Goal: Task Accomplishment & Management: Manage account settings

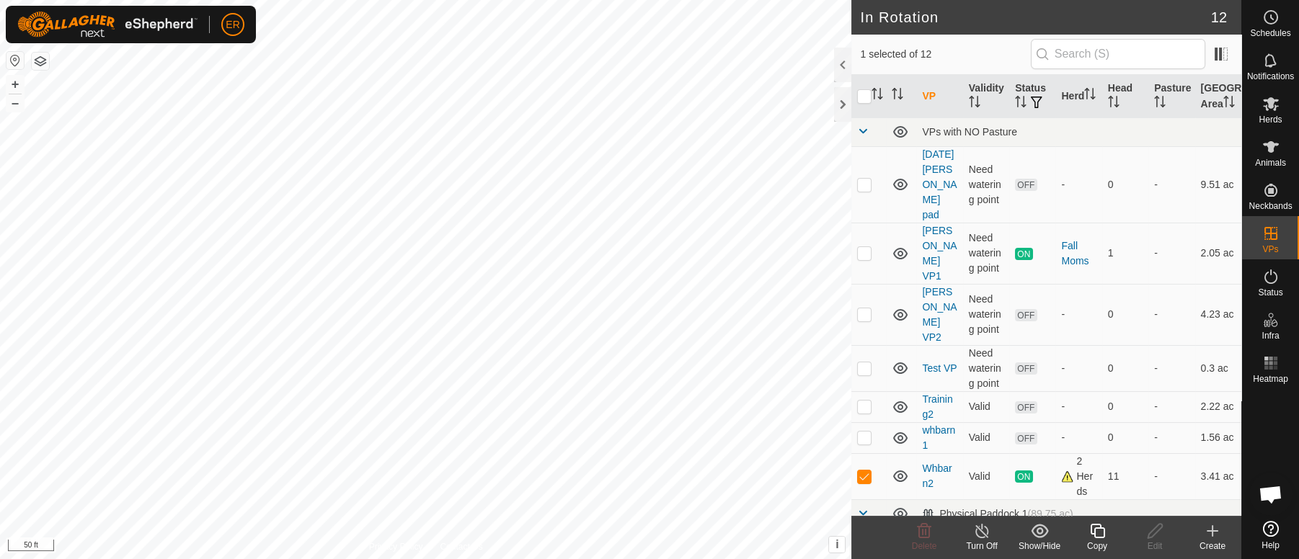
scroll to position [12007, 0]
checkbox input "true"
checkbox input "false"
checkbox input "true"
checkbox input "false"
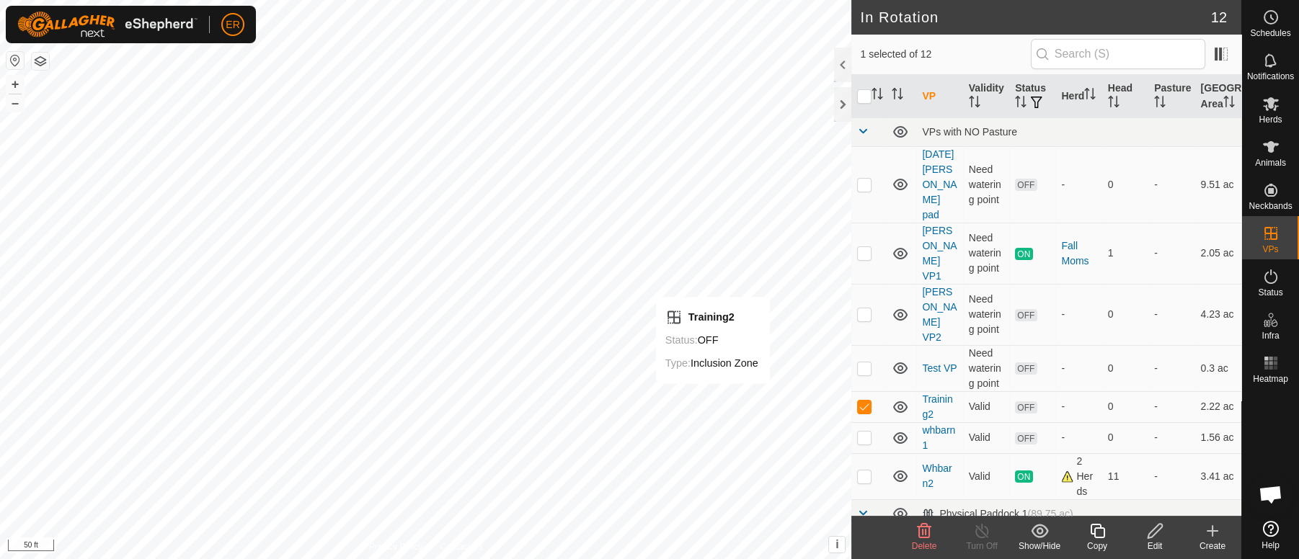
checkbox input "false"
click at [17, 102] on button "–" at bounding box center [14, 102] width 17 height 17
checkbox input "true"
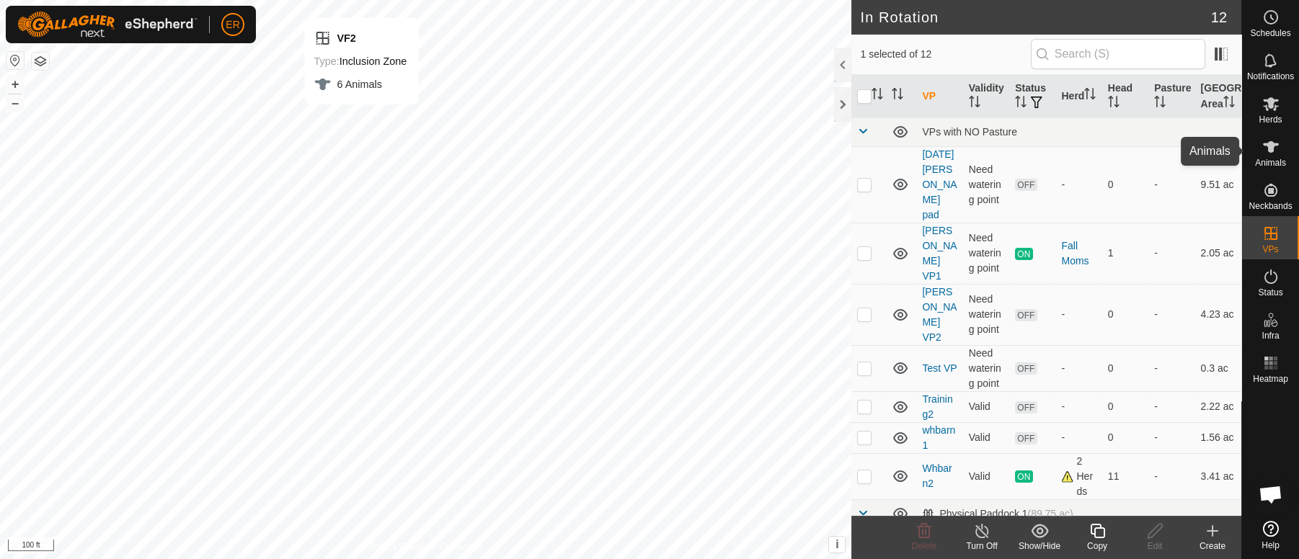
click at [1270, 141] on icon at bounding box center [1270, 146] width 17 height 17
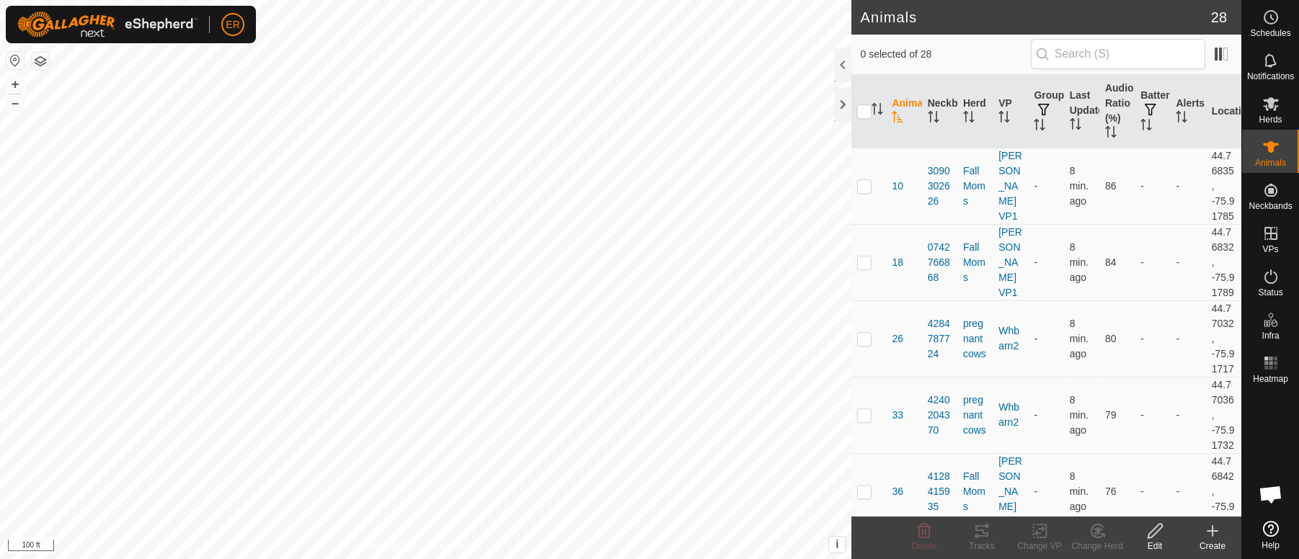
scroll to position [12007, 0]
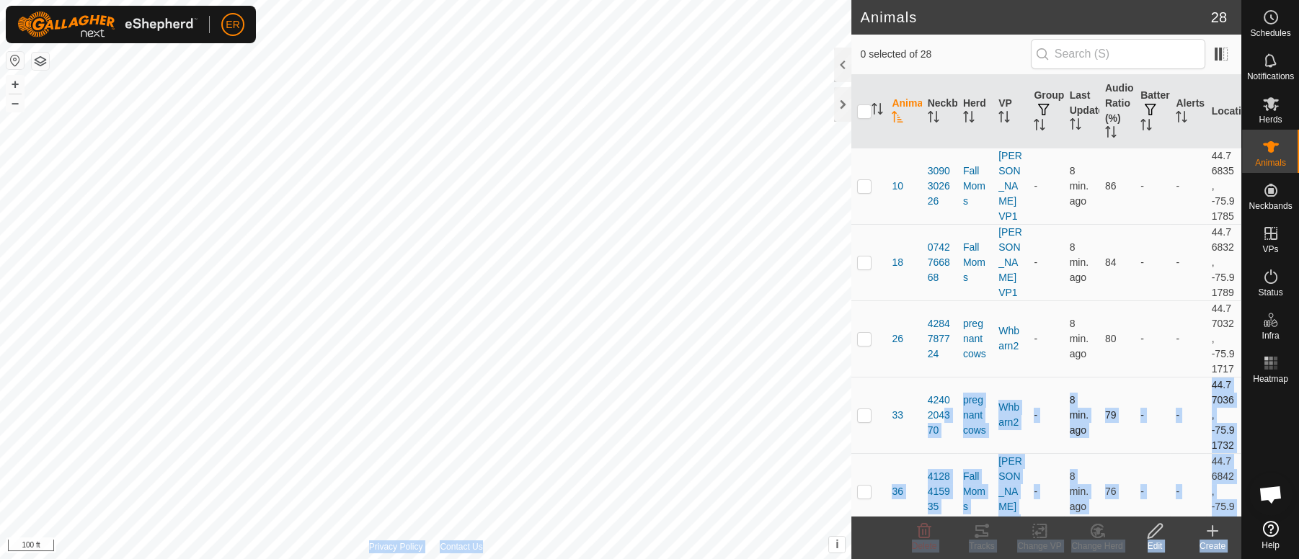
click at [768, 340] on div "Animals 28 0 selected of 28 Animal Neckband Herd VP Groups Last Updated Audio R…" at bounding box center [620, 279] width 1241 height 559
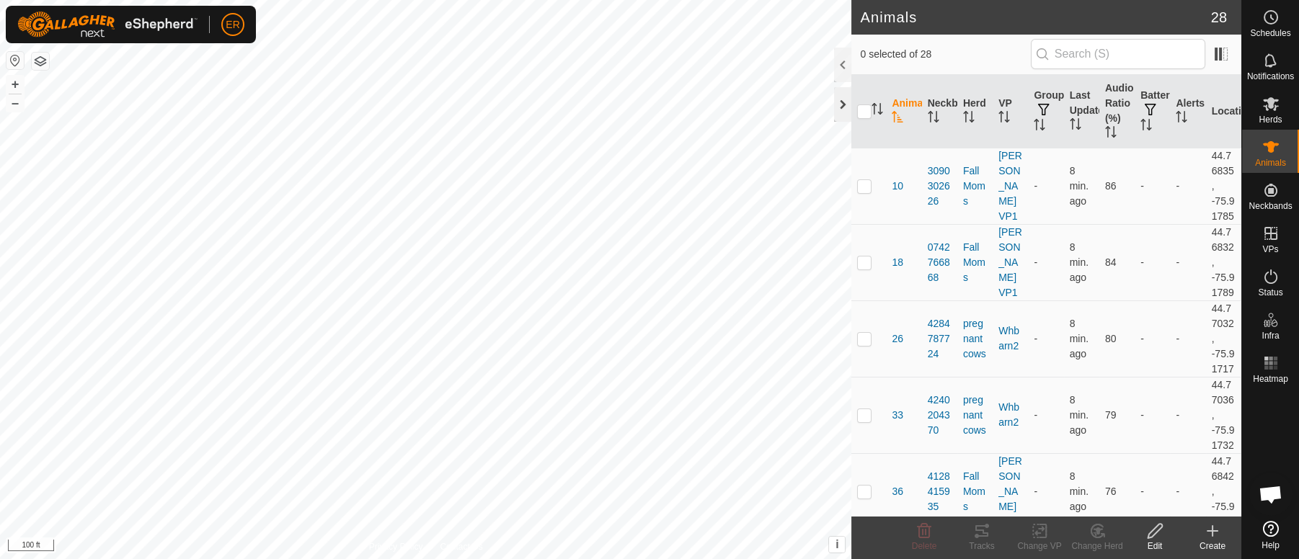
click at [843, 108] on div at bounding box center [842, 104] width 17 height 35
